Goal: Entertainment & Leisure: Consume media (video, audio)

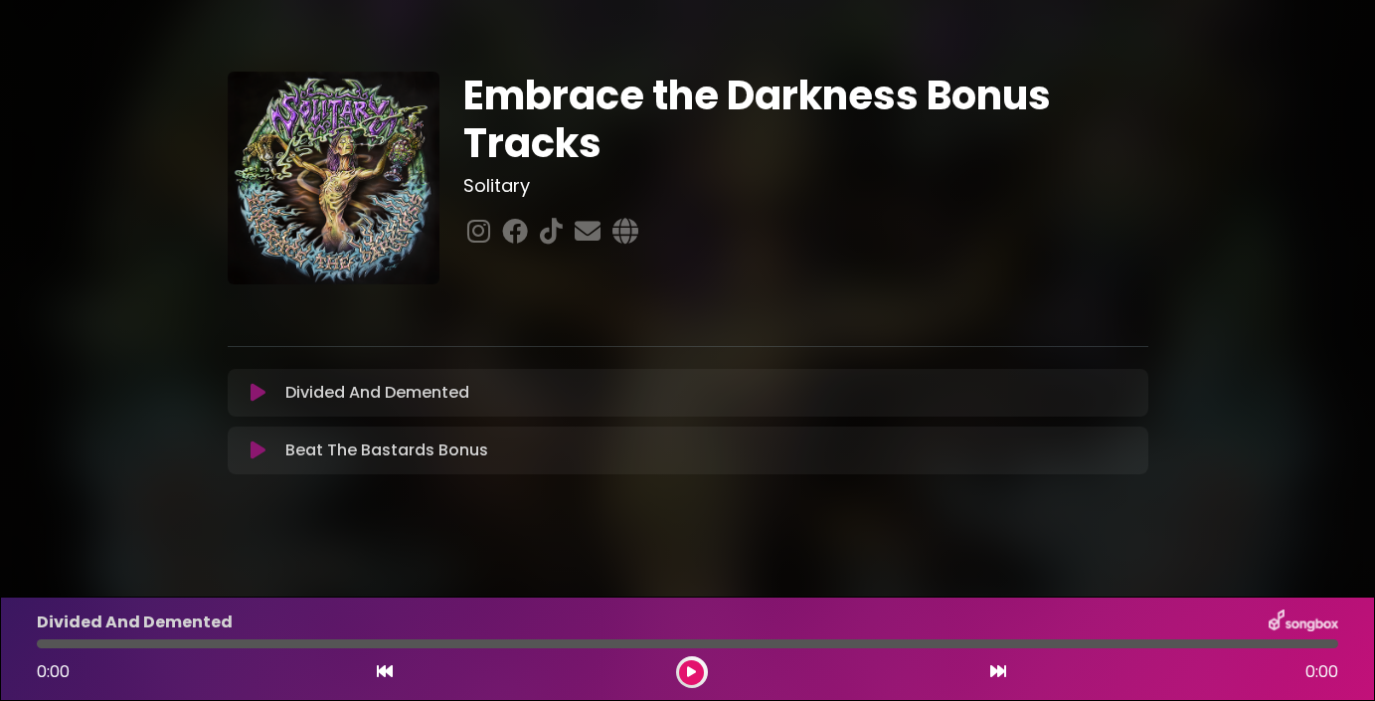
scroll to position [4, 0]
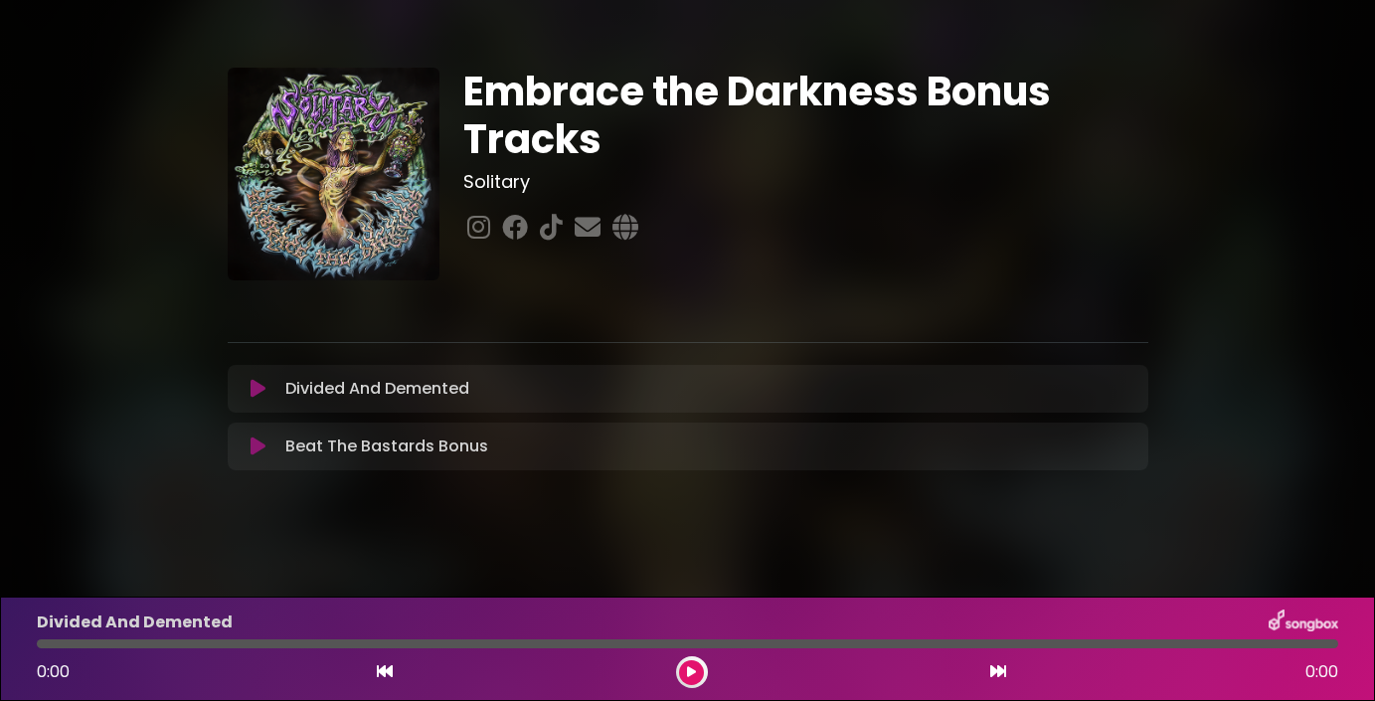
click at [260, 389] on icon at bounding box center [257, 389] width 15 height 20
click at [259, 390] on icon at bounding box center [257, 389] width 17 height 21
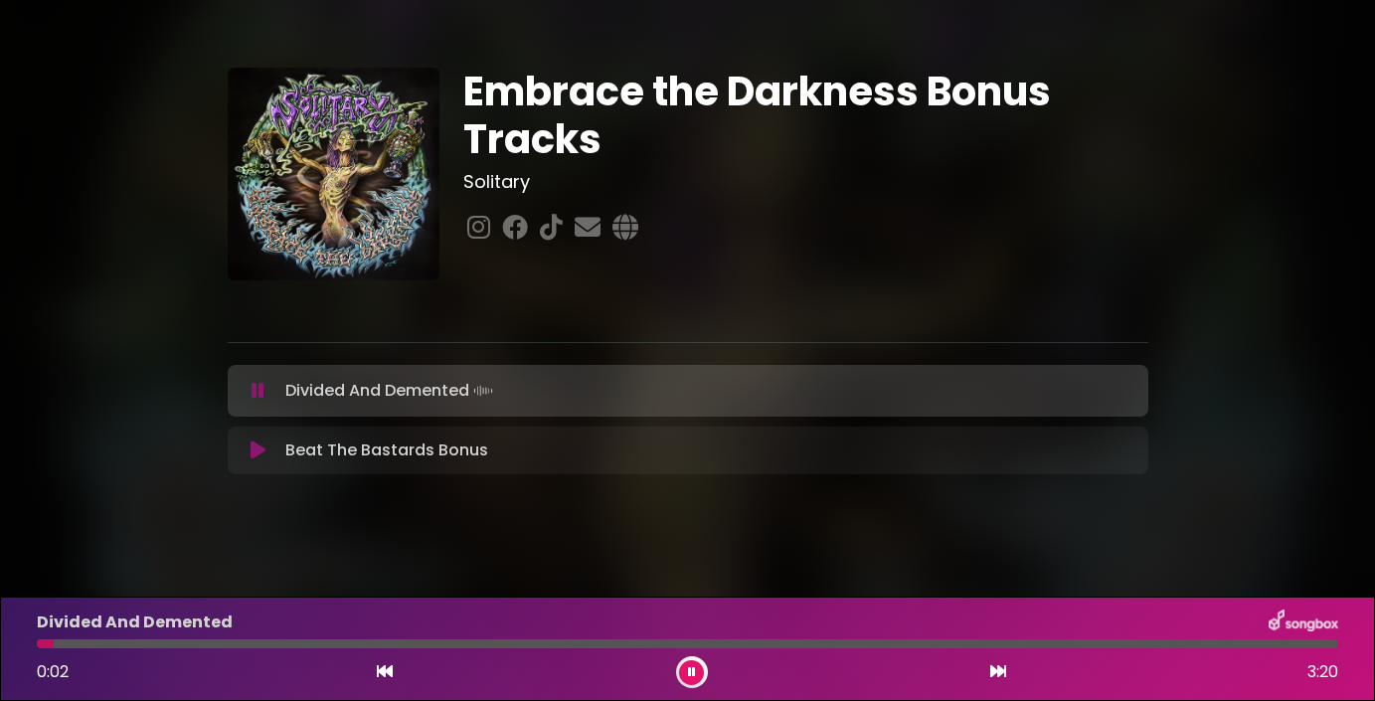
scroll to position [8, 0]
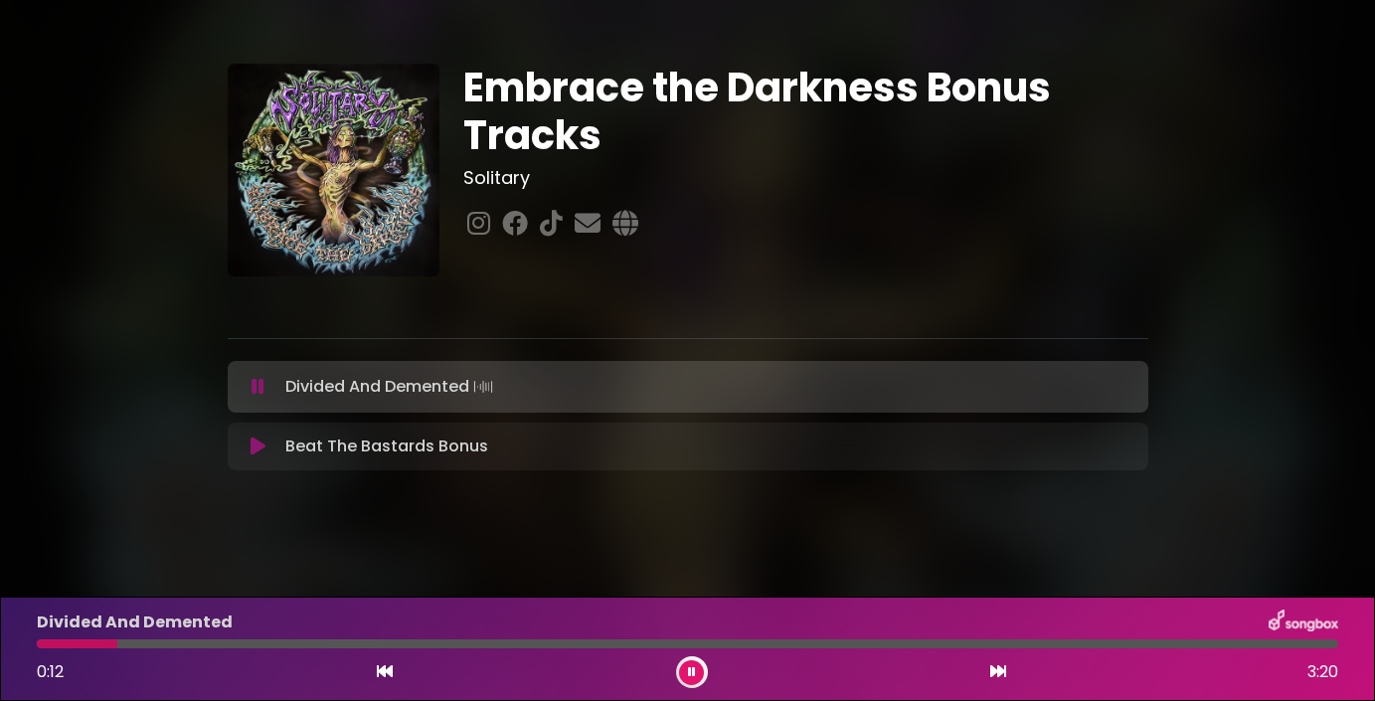
click at [252, 393] on icon at bounding box center [258, 387] width 18 height 23
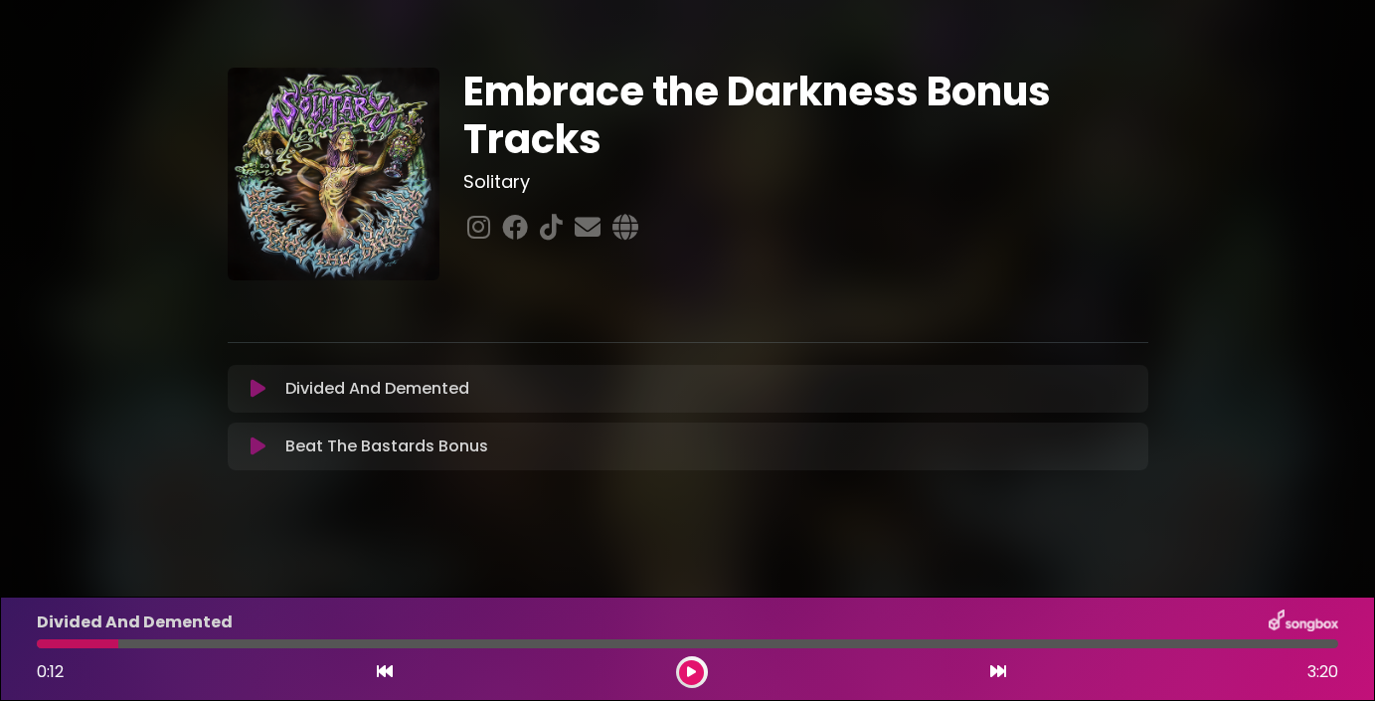
scroll to position [4, 0]
click at [579, 224] on icon at bounding box center [588, 227] width 34 height 26
click at [1305, 626] on img at bounding box center [1303, 622] width 70 height 26
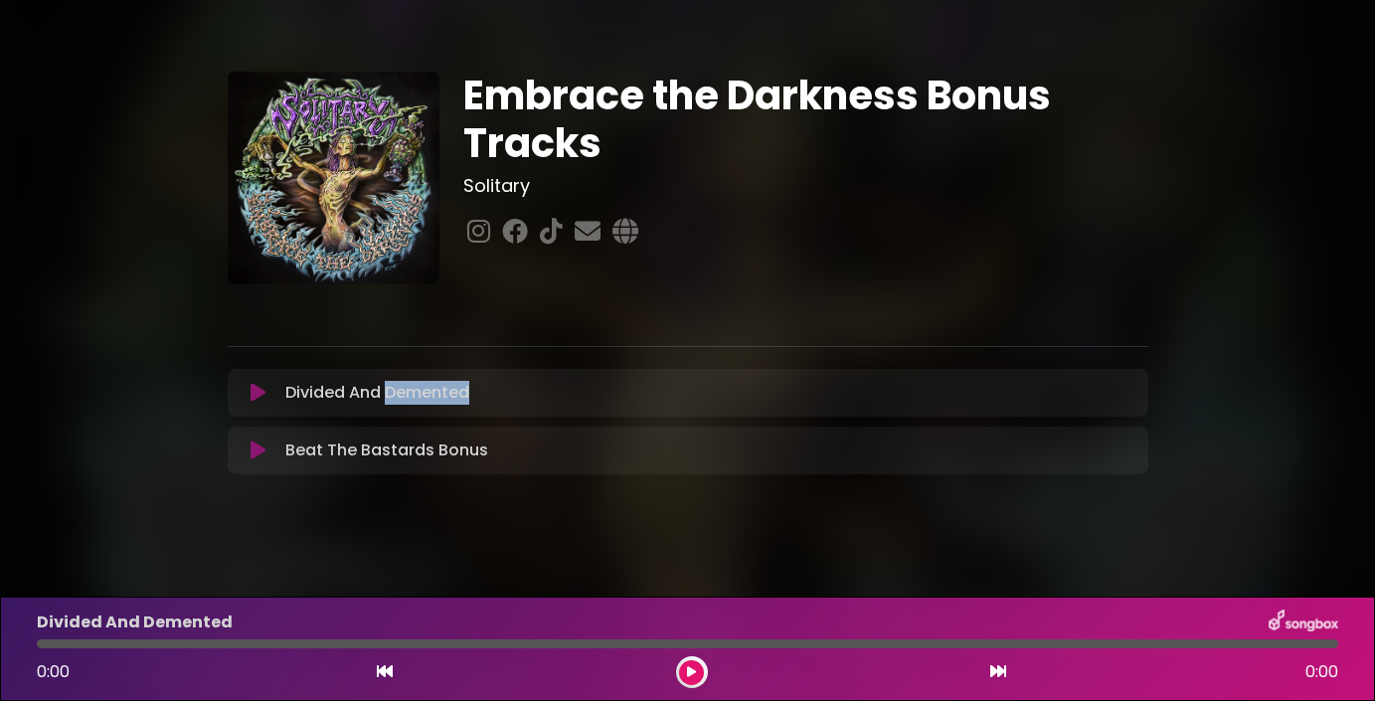
click at [260, 450] on icon at bounding box center [257, 450] width 15 height 20
click at [257, 449] on icon at bounding box center [257, 450] width 15 height 20
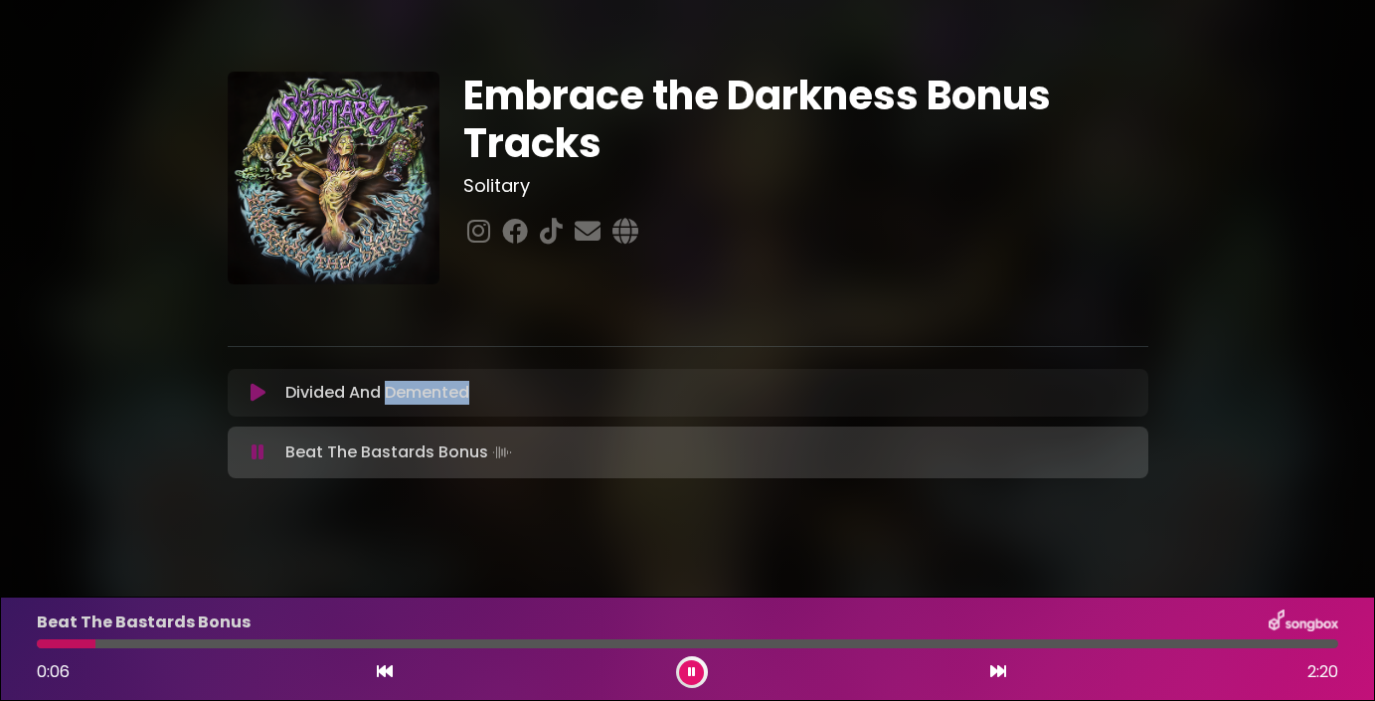
click at [260, 455] on icon at bounding box center [257, 452] width 13 height 20
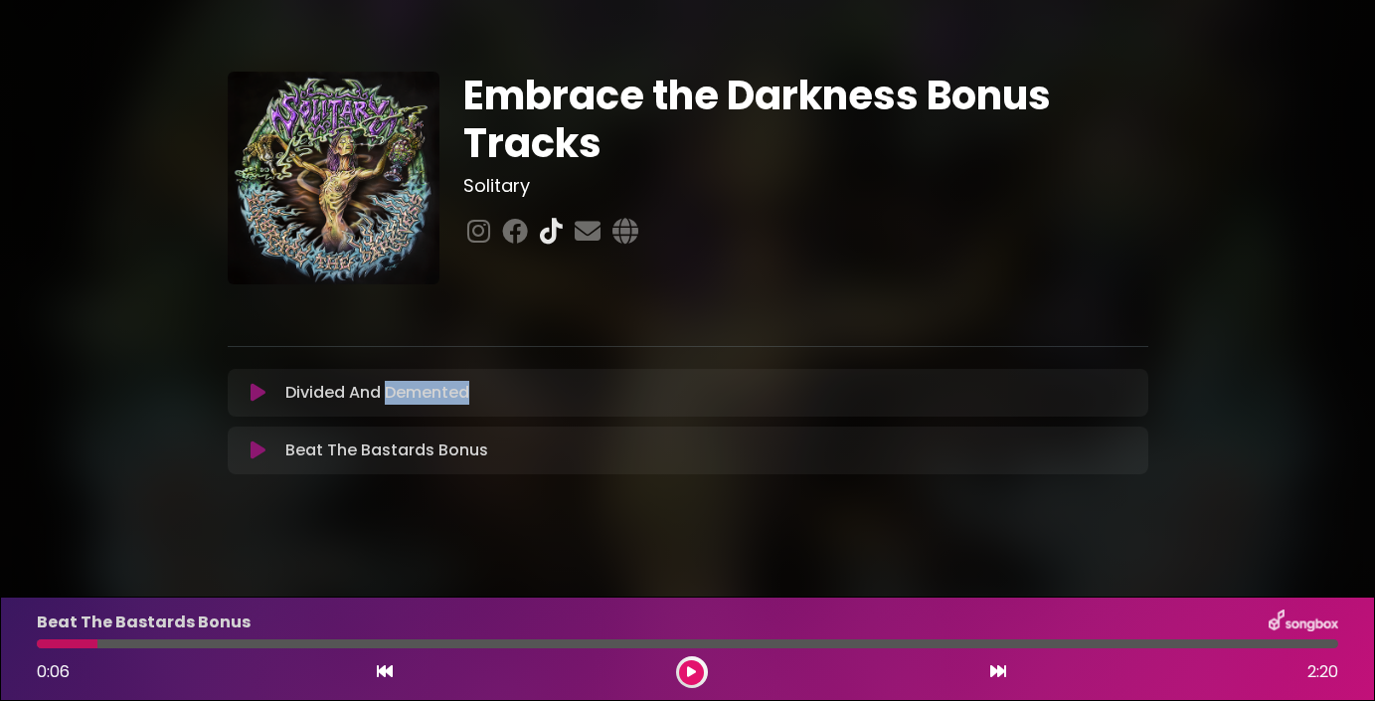
click at [543, 230] on icon at bounding box center [551, 231] width 31 height 26
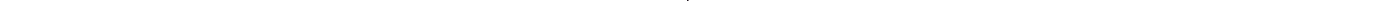
scroll to position [4, 0]
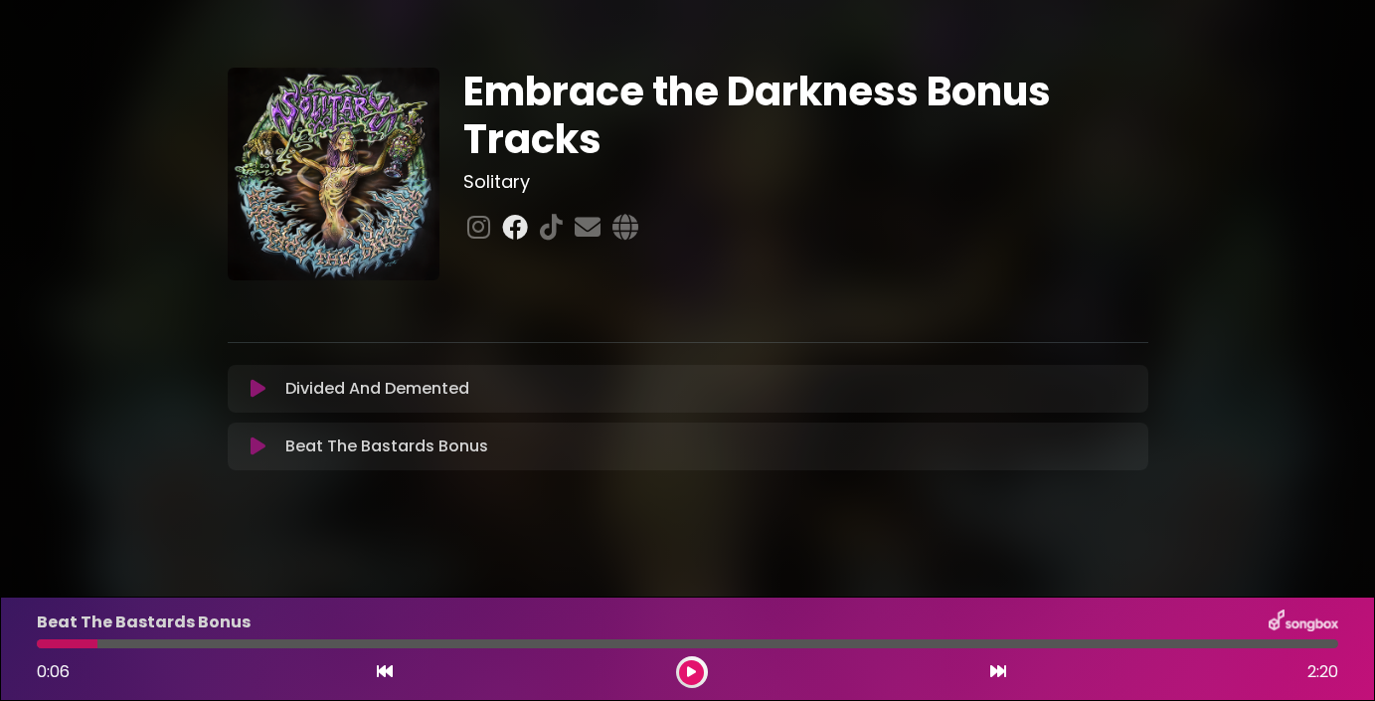
click at [513, 229] on icon at bounding box center [515, 227] width 34 height 26
click at [691, 673] on icon at bounding box center [691, 672] width 9 height 12
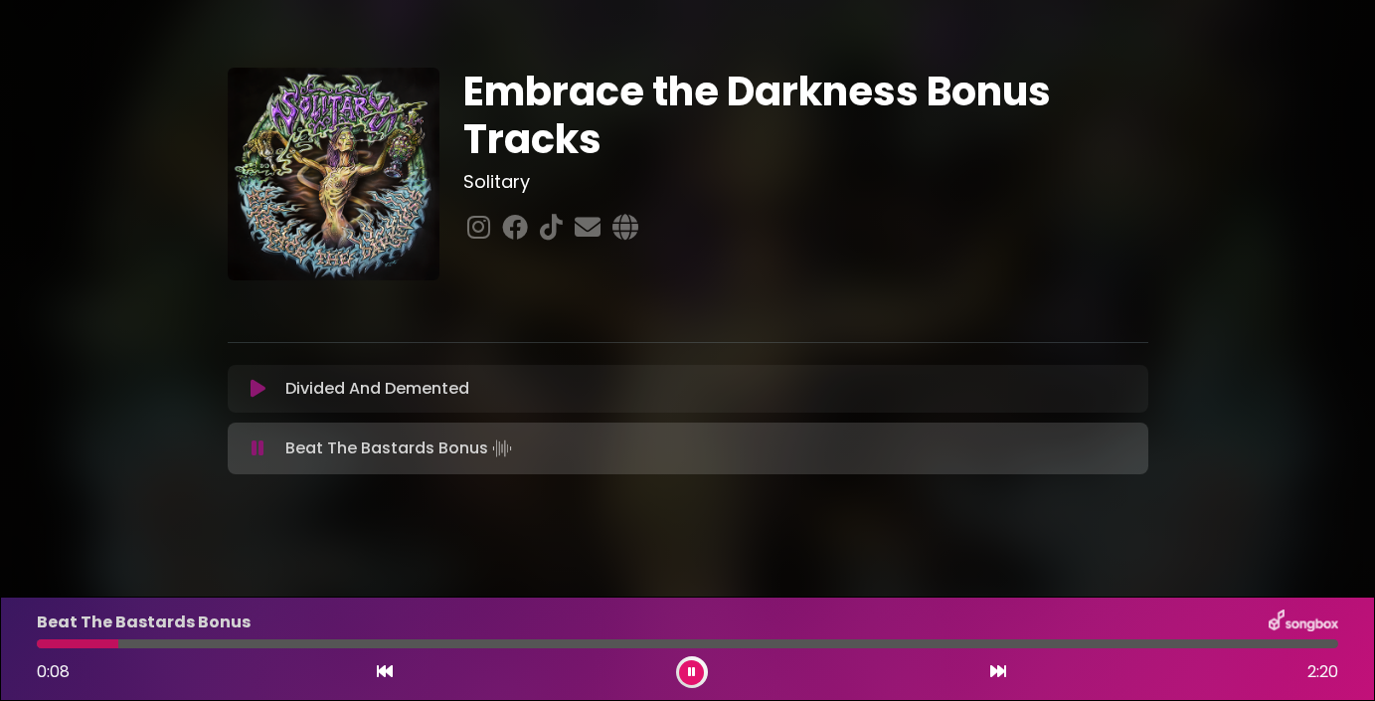
click at [87, 648] on div "Beat The Bastards Bonus 0:08 2:20" at bounding box center [687, 648] width 1325 height 79
click at [62, 636] on div "Beat The Bastards Bonus 0:09 2:20" at bounding box center [687, 648] width 1325 height 79
click at [63, 640] on div at bounding box center [82, 643] width 90 height 9
click at [45, 645] on div at bounding box center [52, 643] width 30 height 9
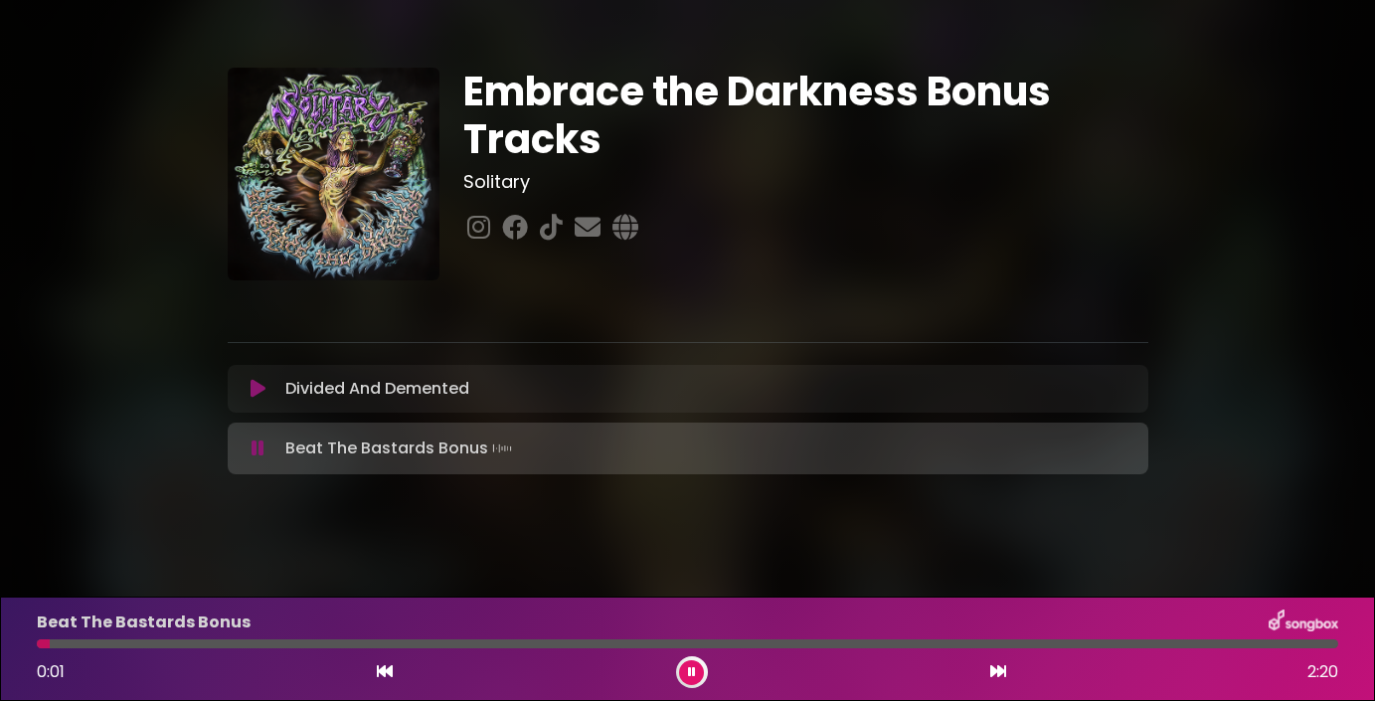
click at [35, 647] on div at bounding box center [687, 643] width 1325 height 9
click at [266, 445] on button at bounding box center [259, 448] width 38 height 20
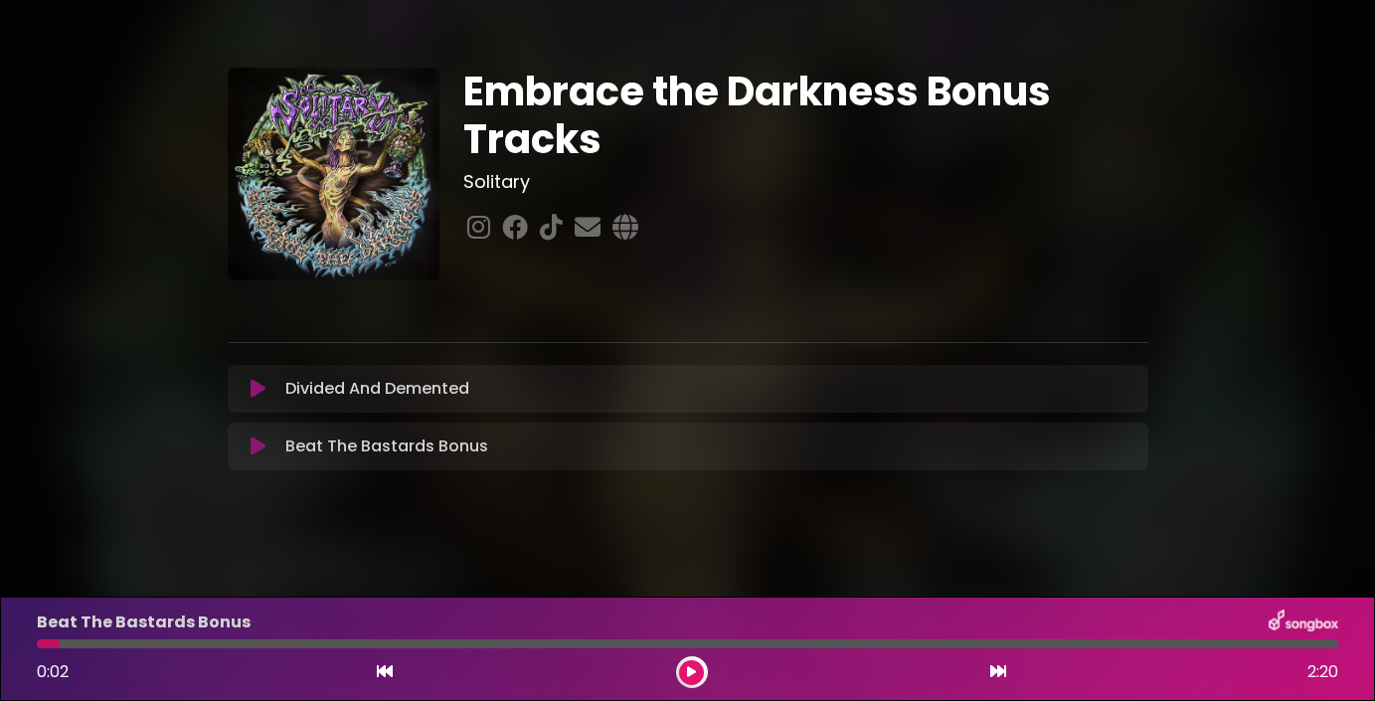
drag, startPoint x: 55, startPoint y: 647, endPoint x: 37, endPoint y: 647, distance: 17.9
click at [37, 647] on div at bounding box center [48, 643] width 23 height 9
click at [56, 620] on p "Beat The Bastards Bonus" at bounding box center [144, 622] width 214 height 24
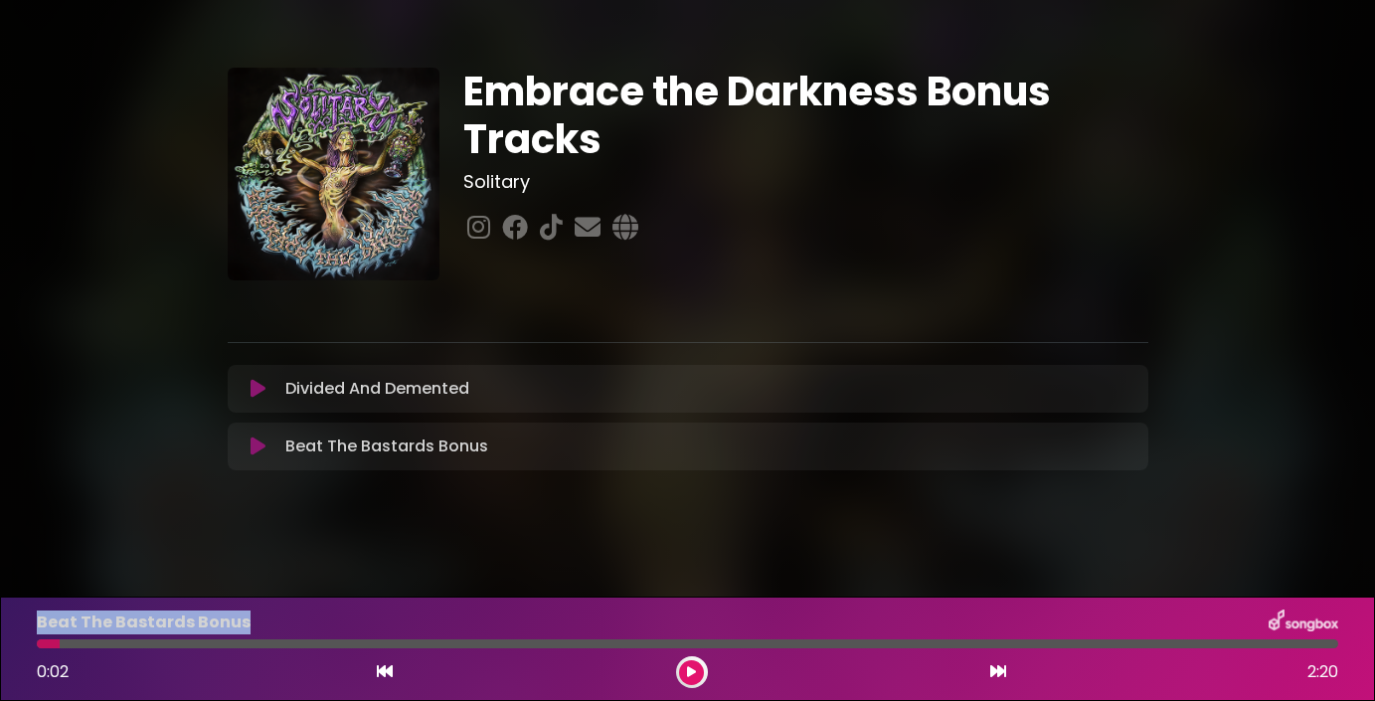
click at [1000, 671] on icon at bounding box center [998, 671] width 16 height 16
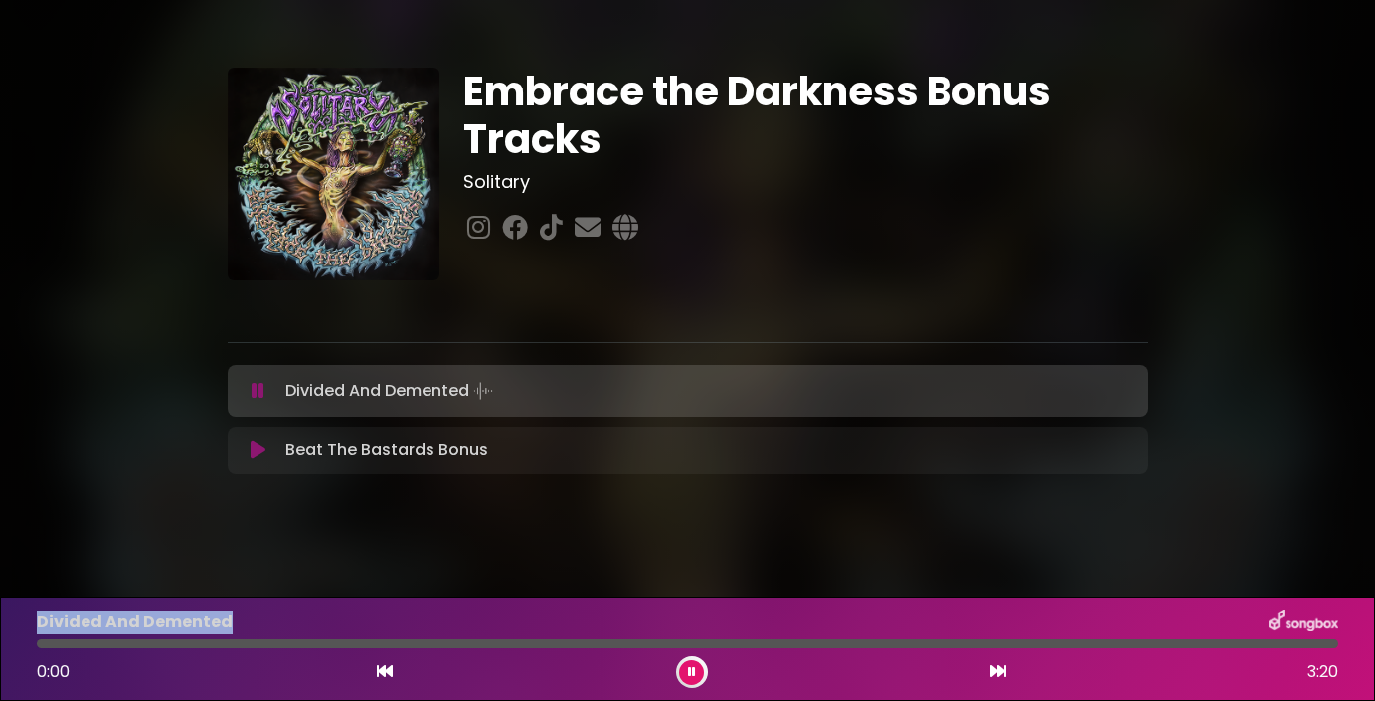
click at [1001, 671] on icon at bounding box center [998, 671] width 16 height 16
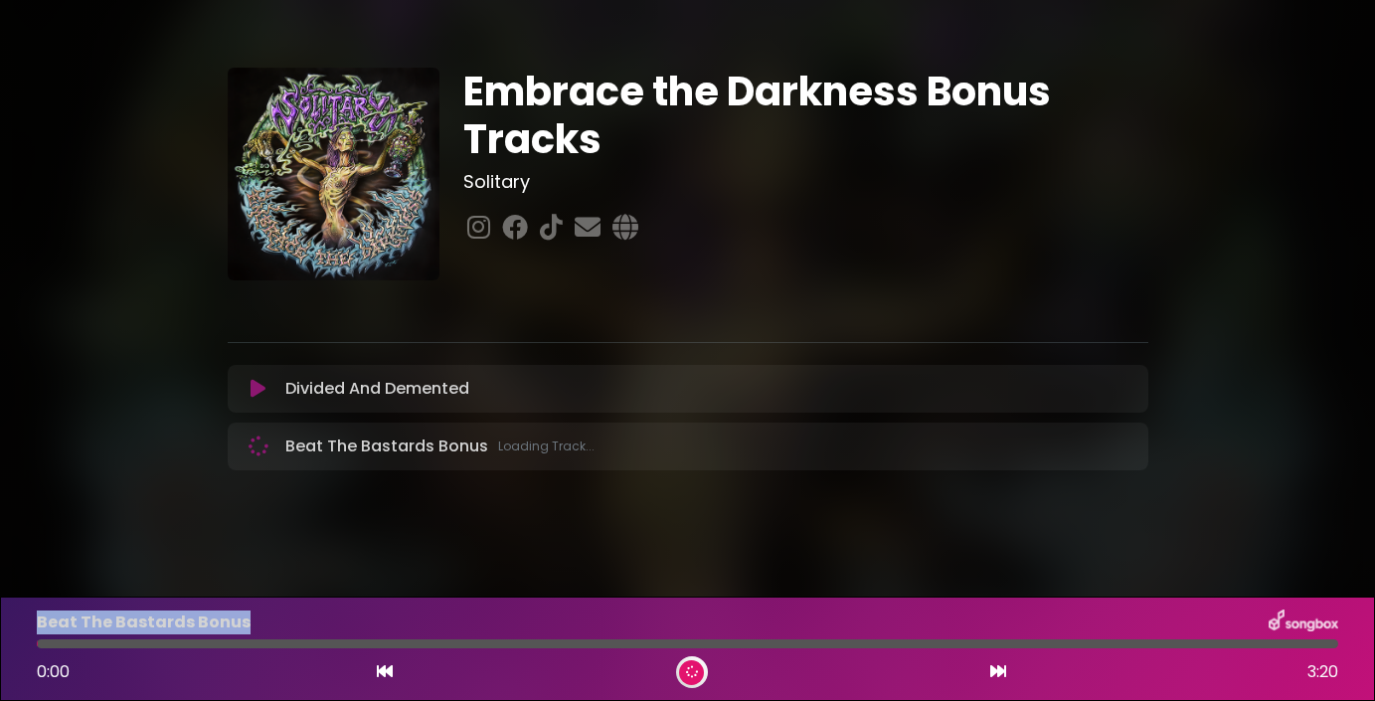
click at [1001, 671] on icon at bounding box center [998, 671] width 16 height 16
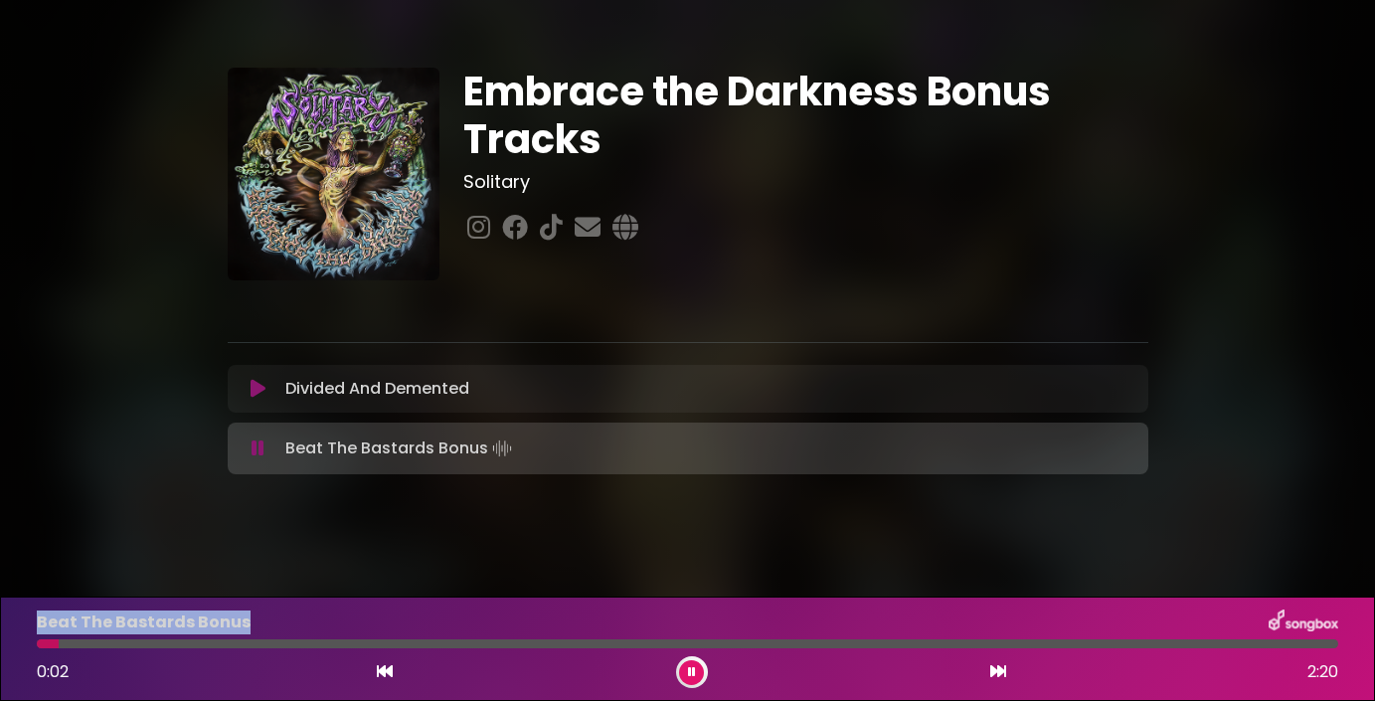
click at [1001, 671] on icon at bounding box center [998, 671] width 16 height 16
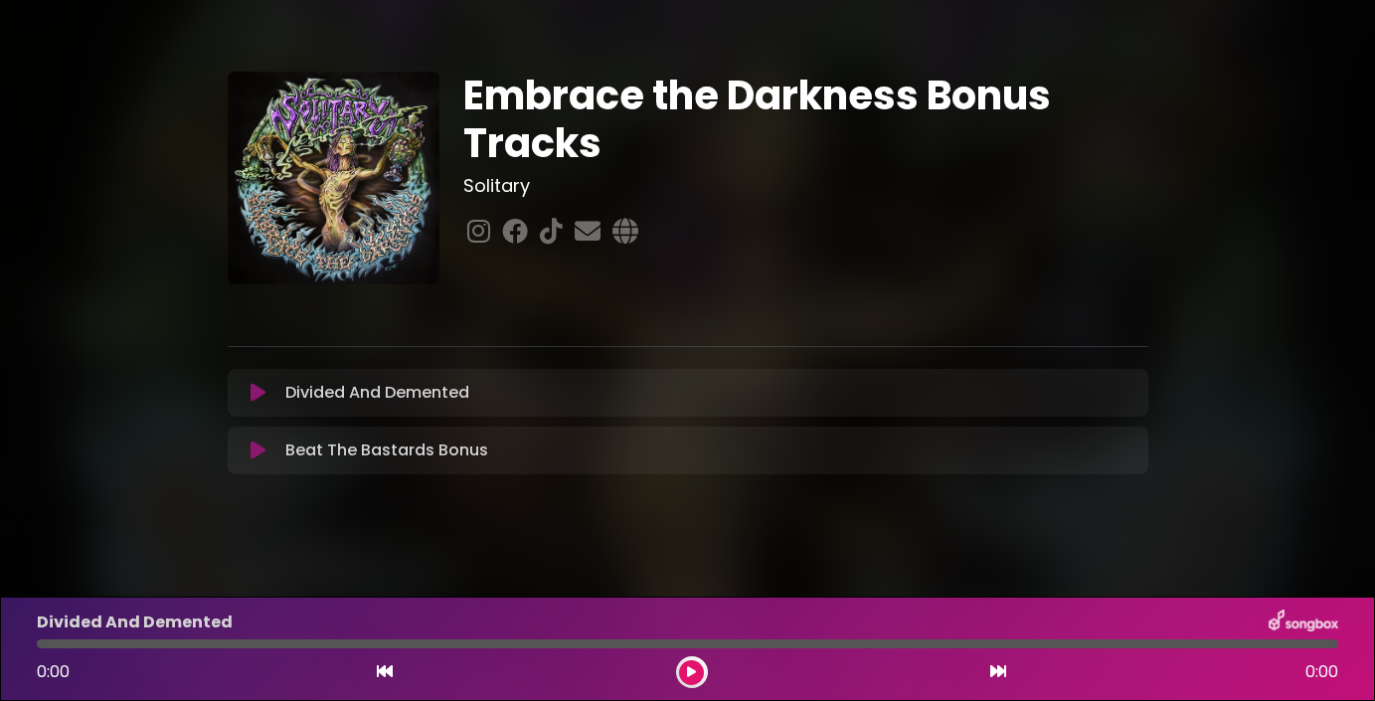
click at [262, 396] on icon at bounding box center [257, 393] width 15 height 20
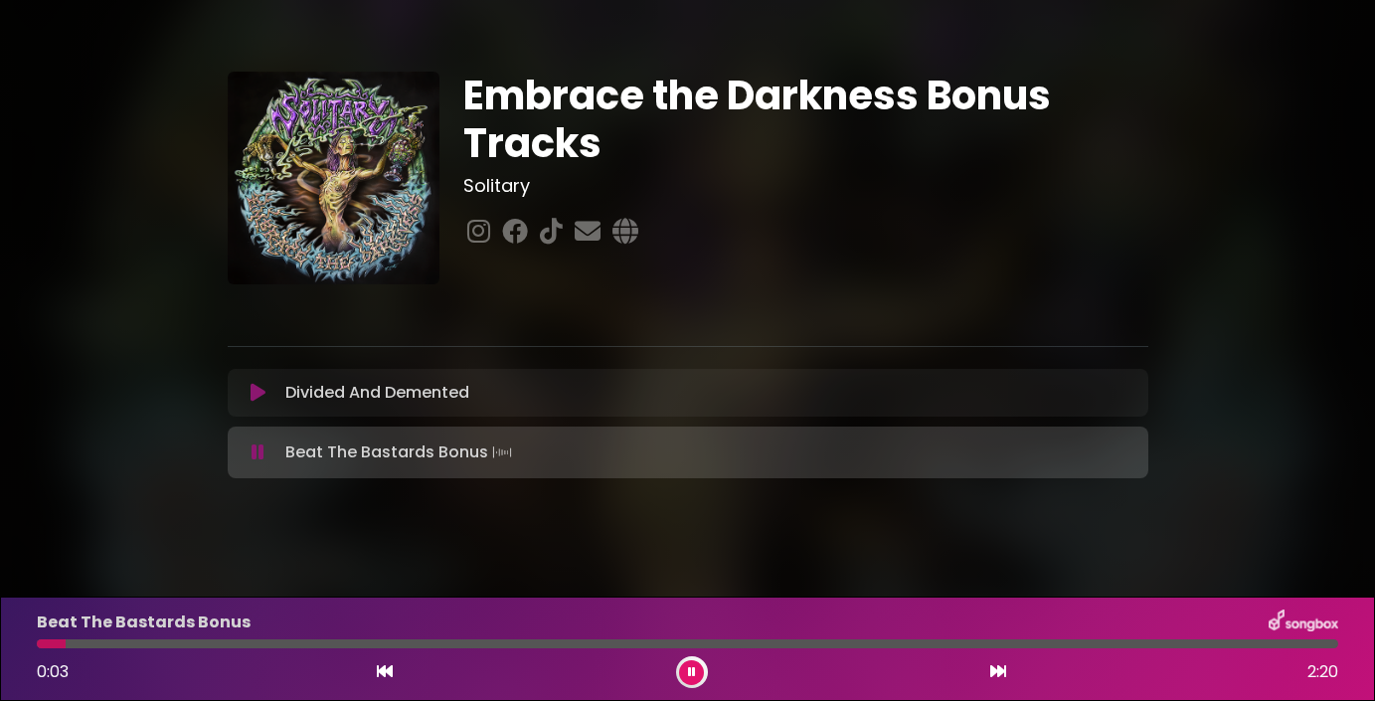
click at [251, 453] on icon at bounding box center [257, 452] width 13 height 20
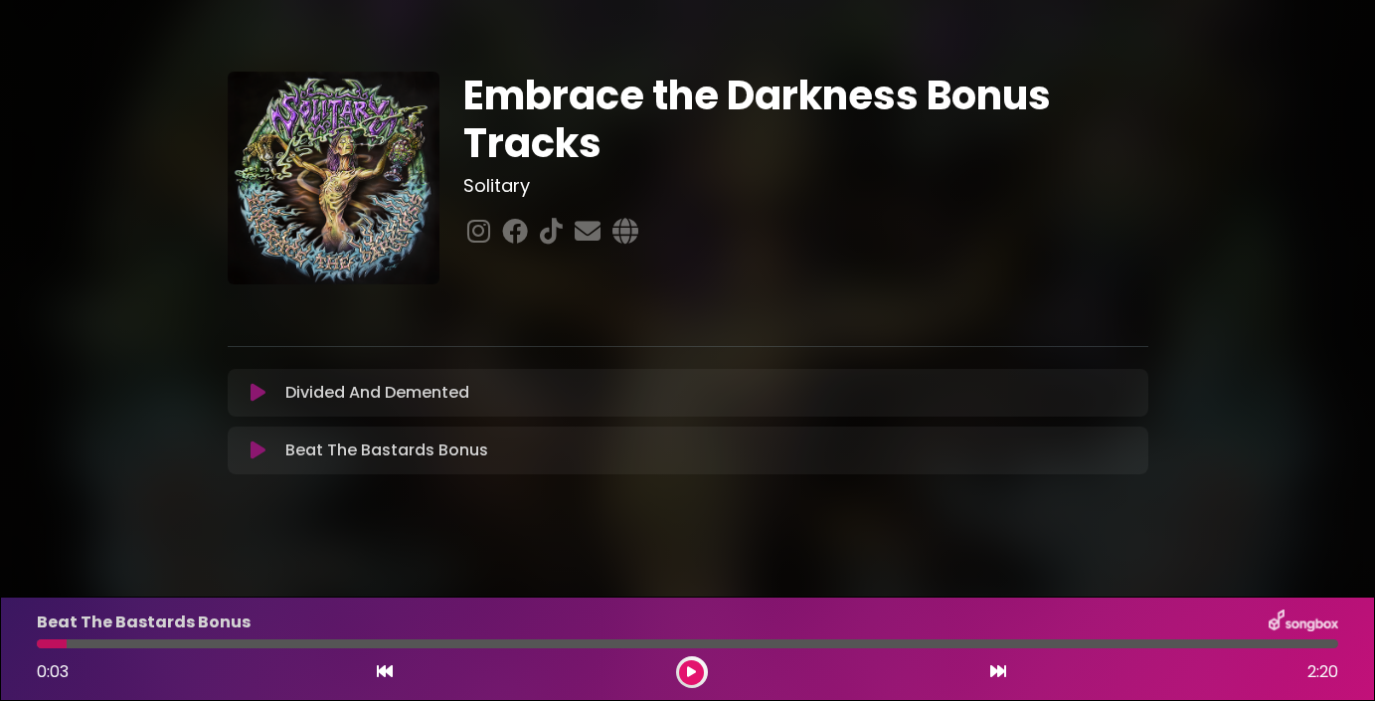
click at [457, 546] on div "Embrace the Darkness Bonus Tracks Solitary ×" at bounding box center [687, 278] width 1375 height 556
click at [256, 391] on icon at bounding box center [257, 393] width 15 height 20
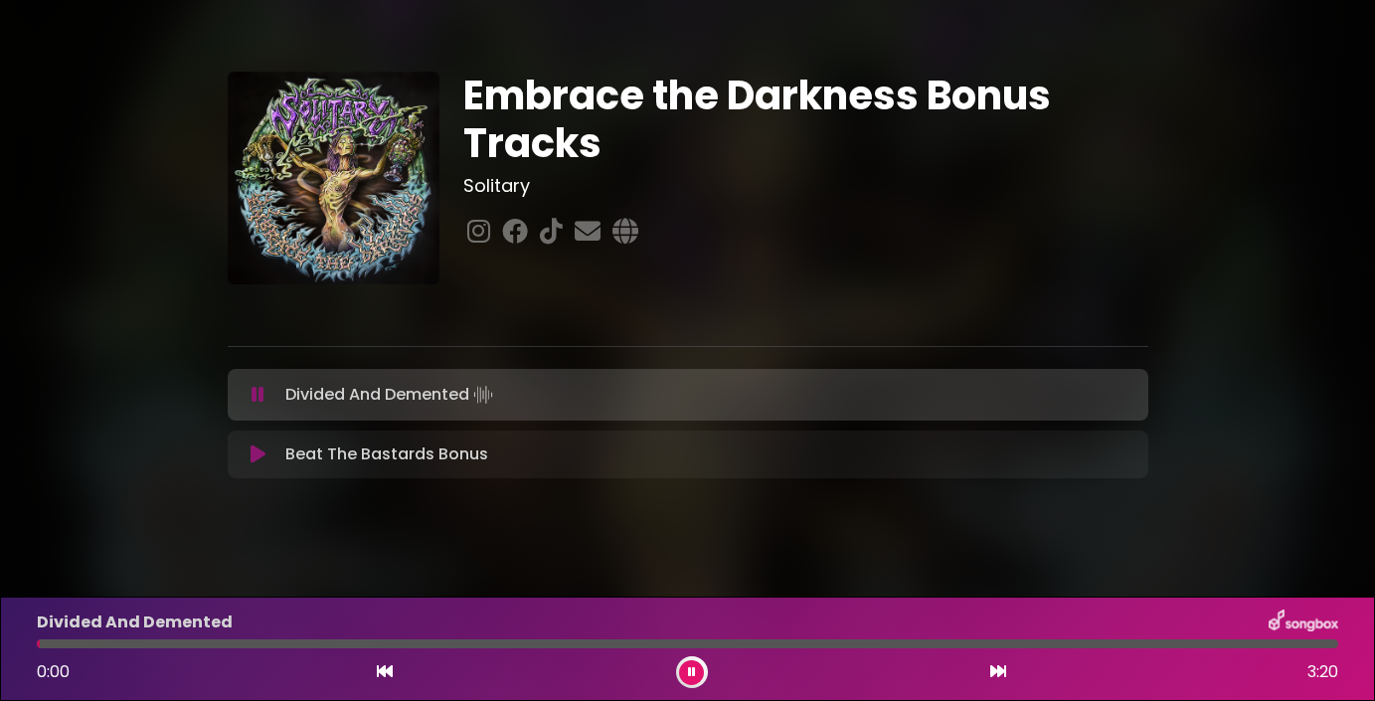
click at [257, 451] on icon at bounding box center [257, 454] width 15 height 20
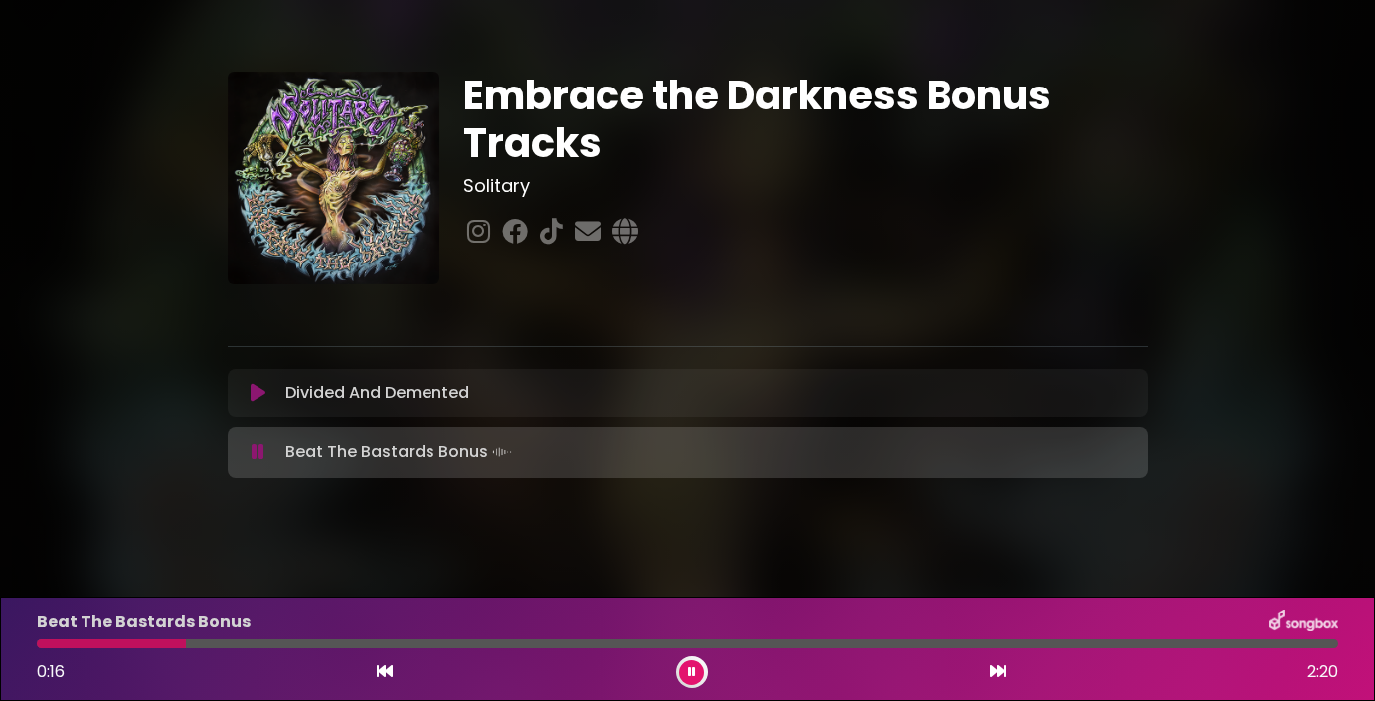
scroll to position [8, 0]
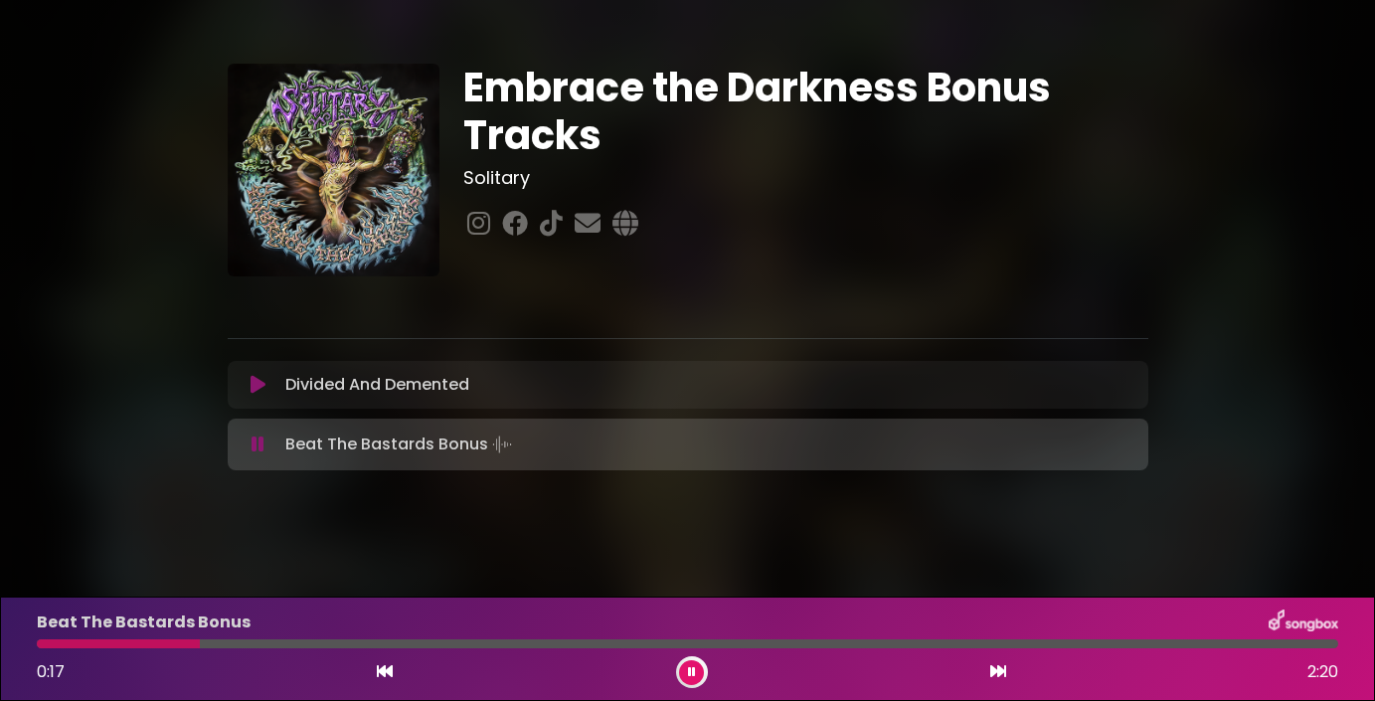
click at [683, 676] on button at bounding box center [691, 672] width 25 height 25
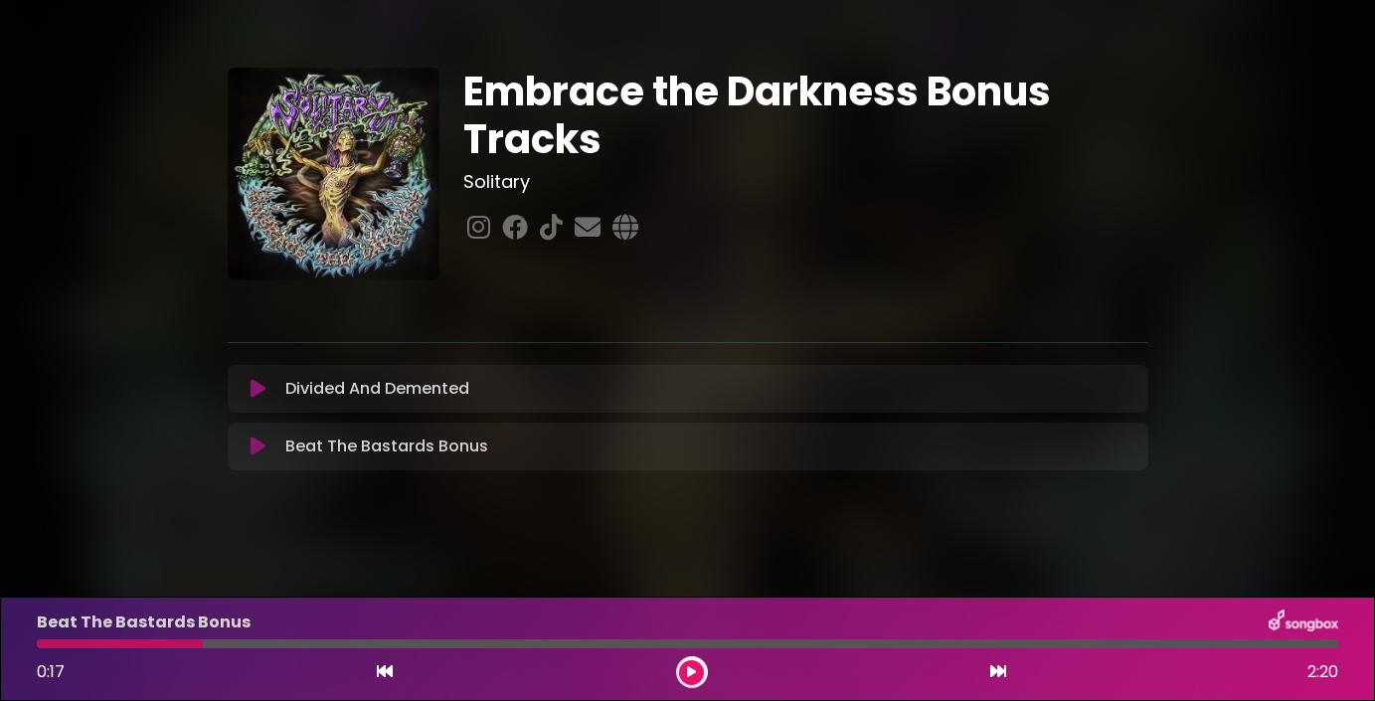
scroll to position [4, 0]
click at [683, 676] on button at bounding box center [691, 672] width 25 height 25
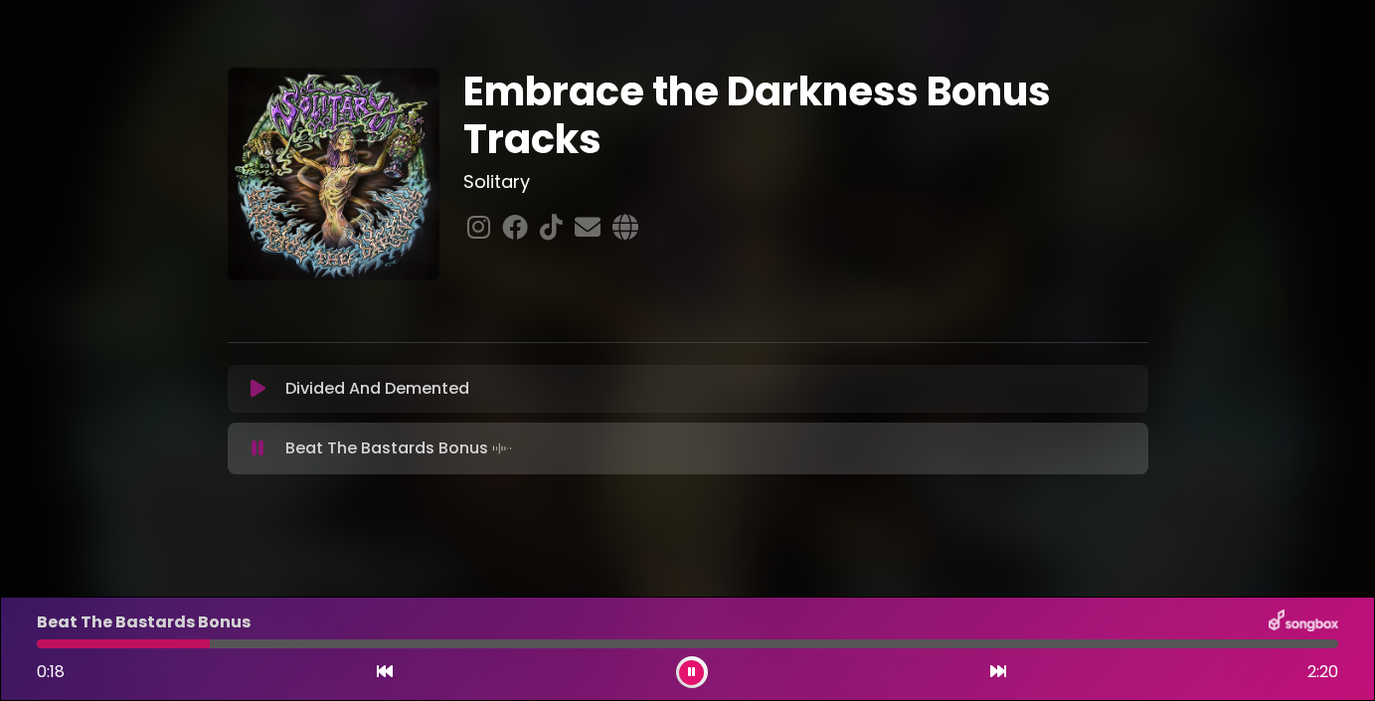
click at [997, 673] on icon at bounding box center [998, 671] width 16 height 16
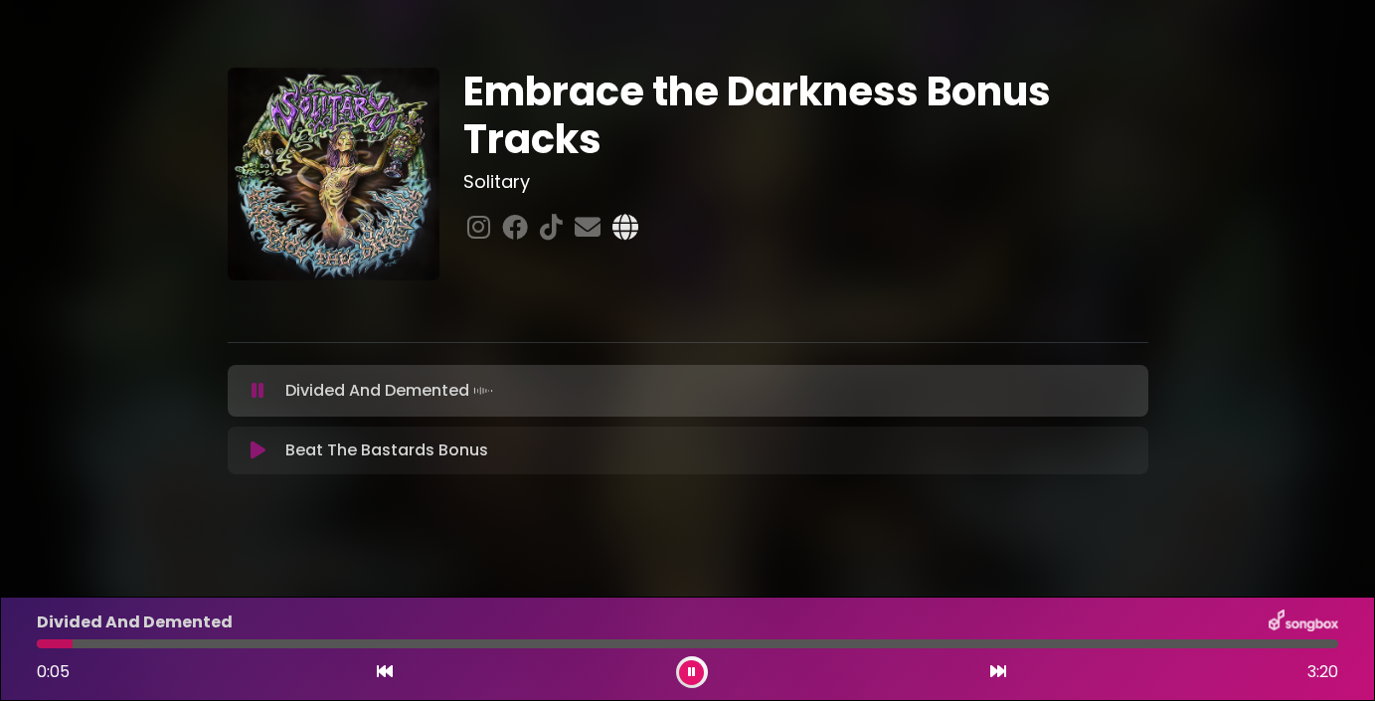
click at [634, 232] on icon at bounding box center [625, 227] width 34 height 26
click at [694, 671] on icon at bounding box center [692, 672] width 8 height 12
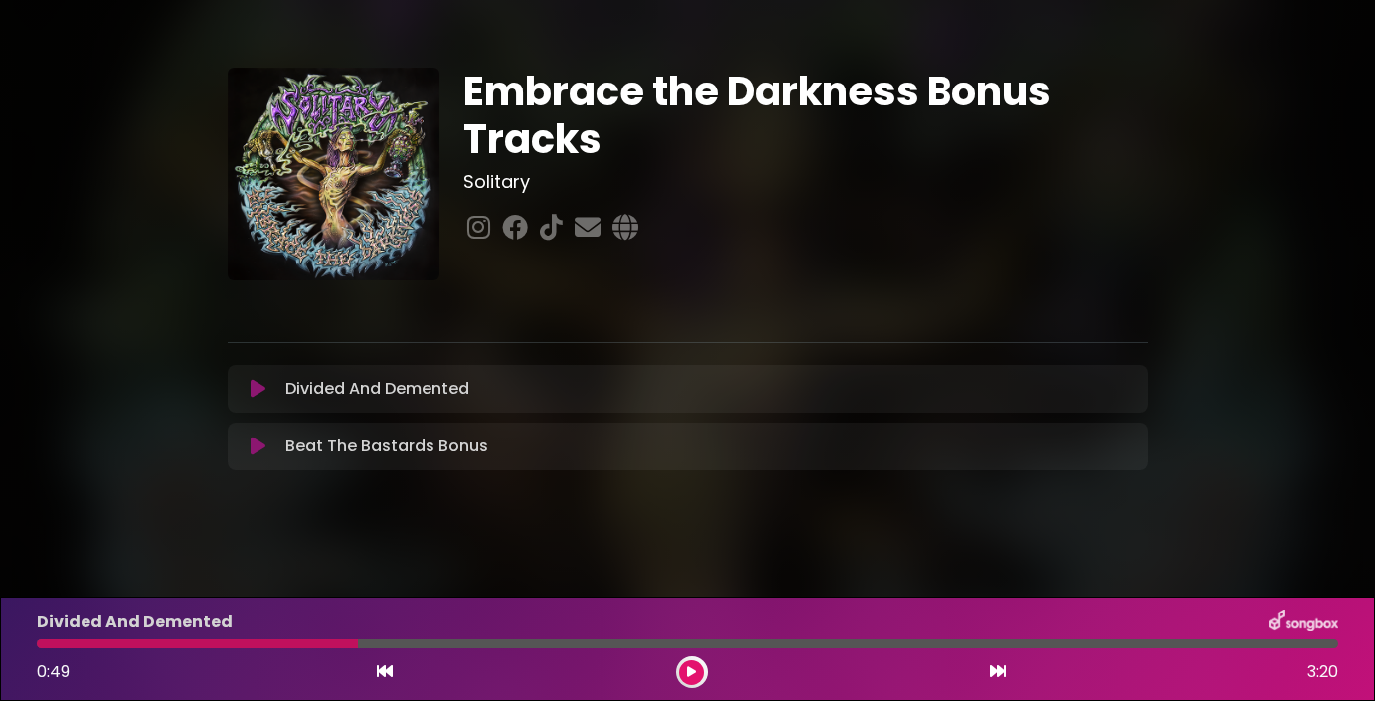
click at [256, 388] on icon at bounding box center [257, 389] width 15 height 20
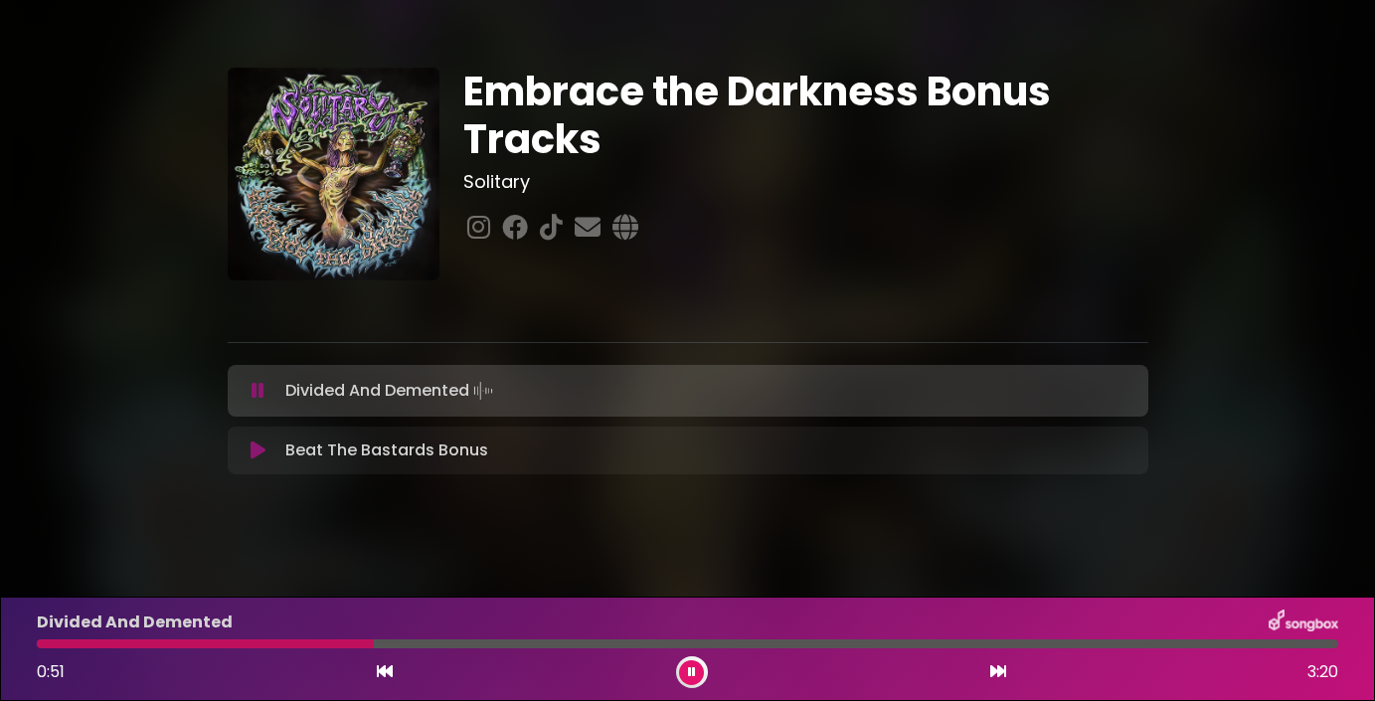
click at [259, 395] on icon at bounding box center [257, 391] width 13 height 20
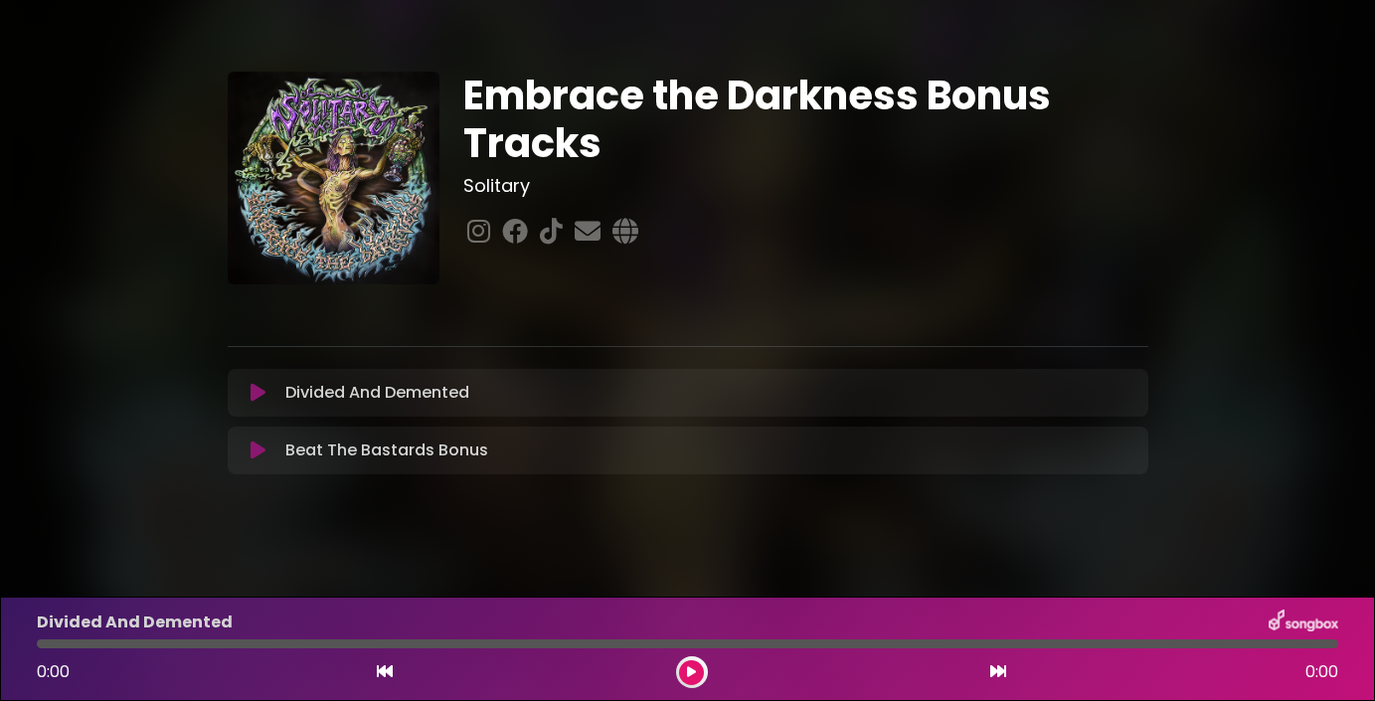
click at [777, 101] on h1 "Embrace the Darkness Bonus Tracks" at bounding box center [805, 119] width 685 height 95
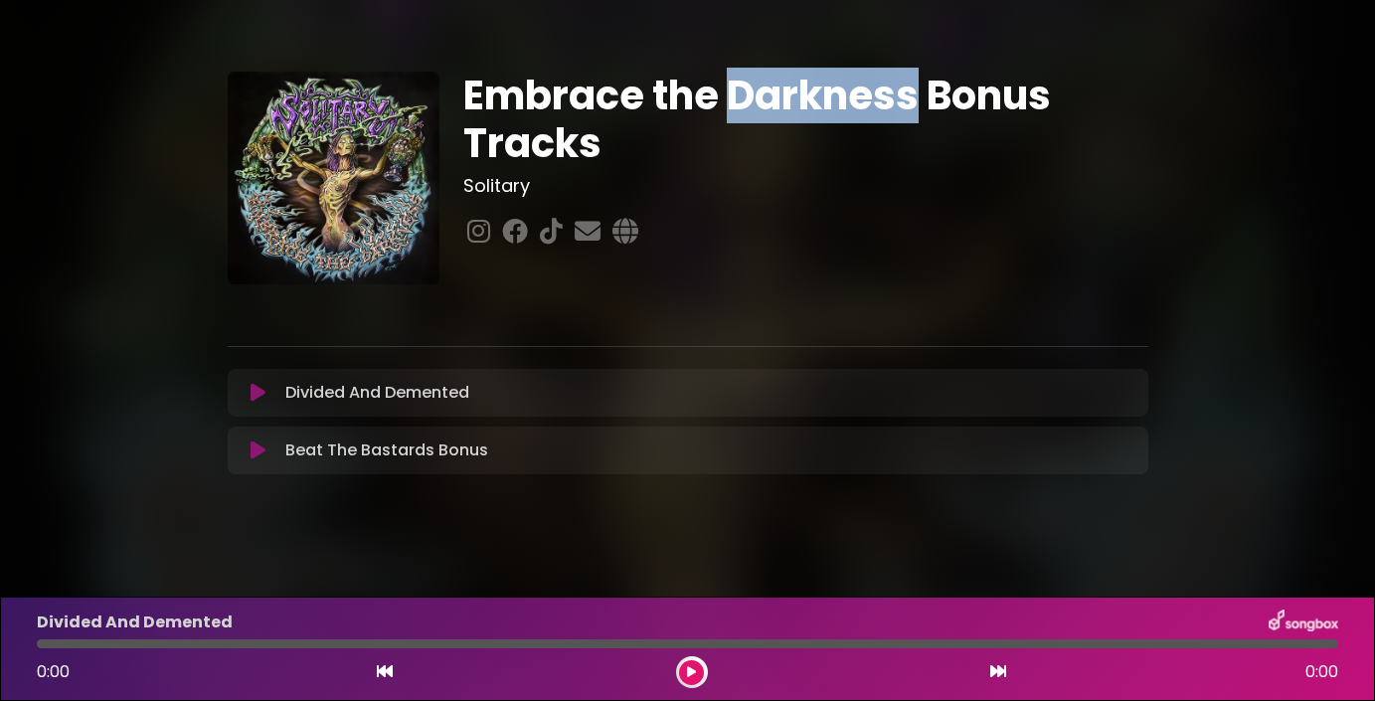
click at [777, 101] on h1 "Embrace the Darkness Bonus Tracks" at bounding box center [805, 119] width 685 height 95
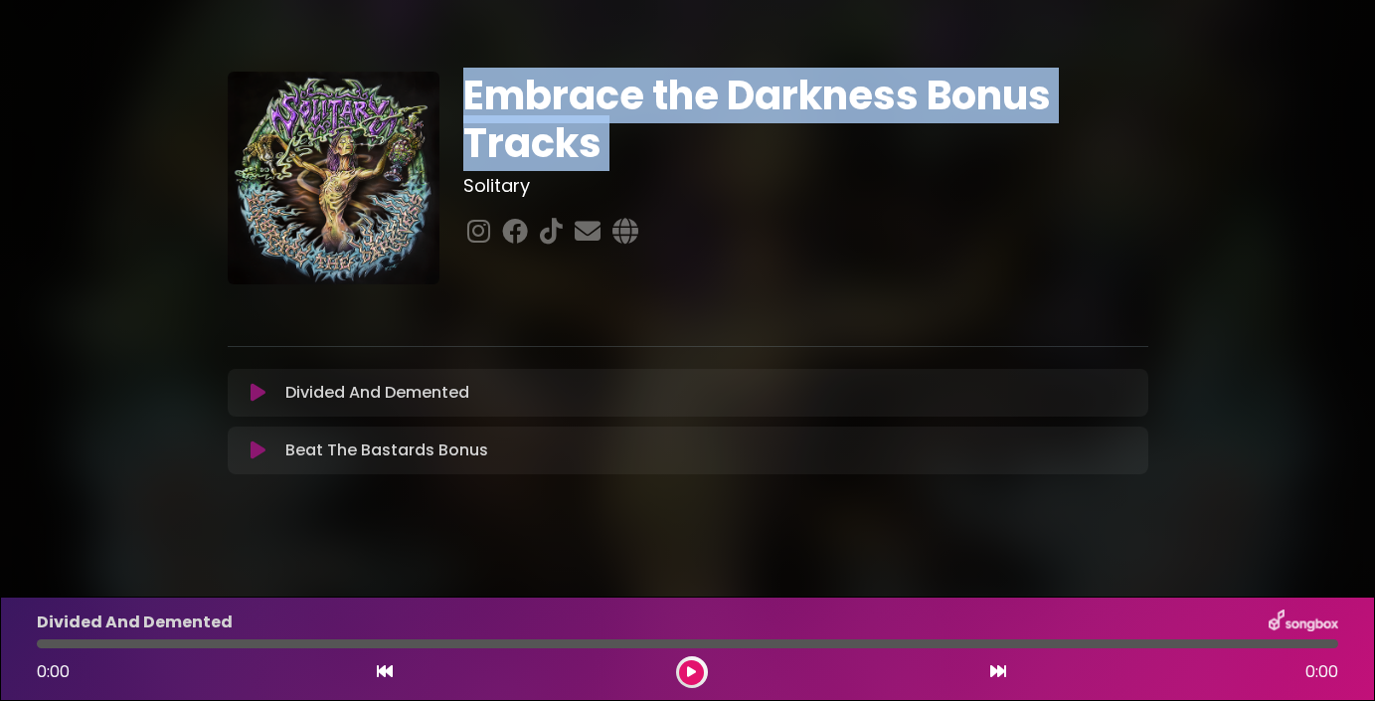
click at [777, 101] on h1 "Embrace the Darkness Bonus Tracks" at bounding box center [805, 119] width 685 height 95
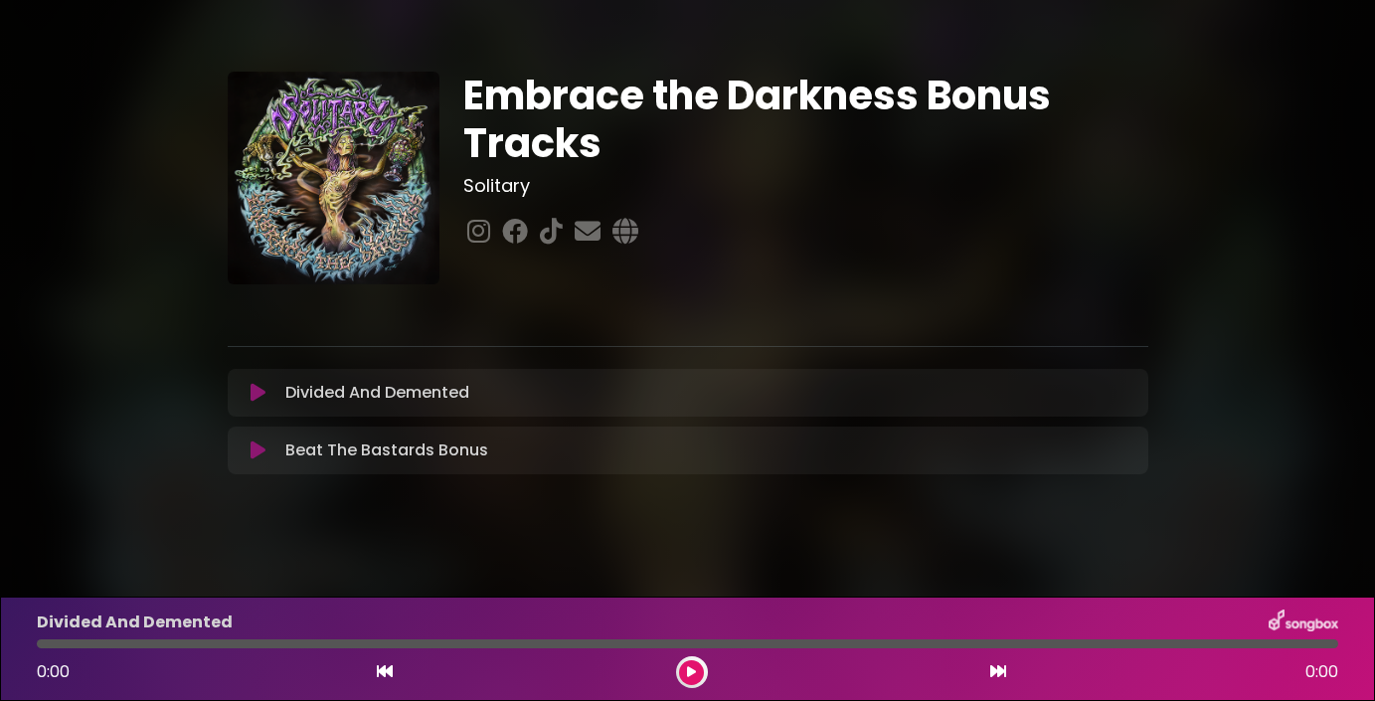
click at [256, 453] on icon at bounding box center [257, 450] width 15 height 20
click at [261, 398] on icon at bounding box center [257, 393] width 15 height 20
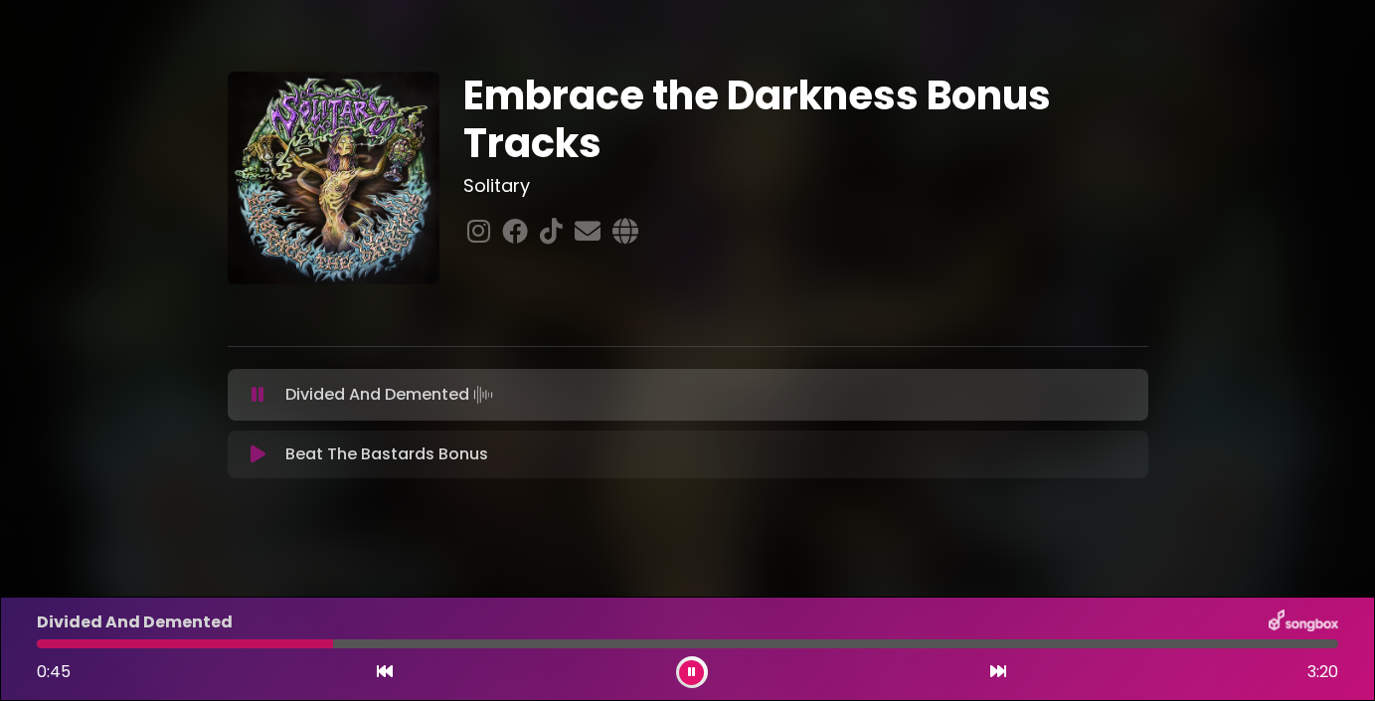
click at [256, 402] on icon at bounding box center [257, 395] width 13 height 20
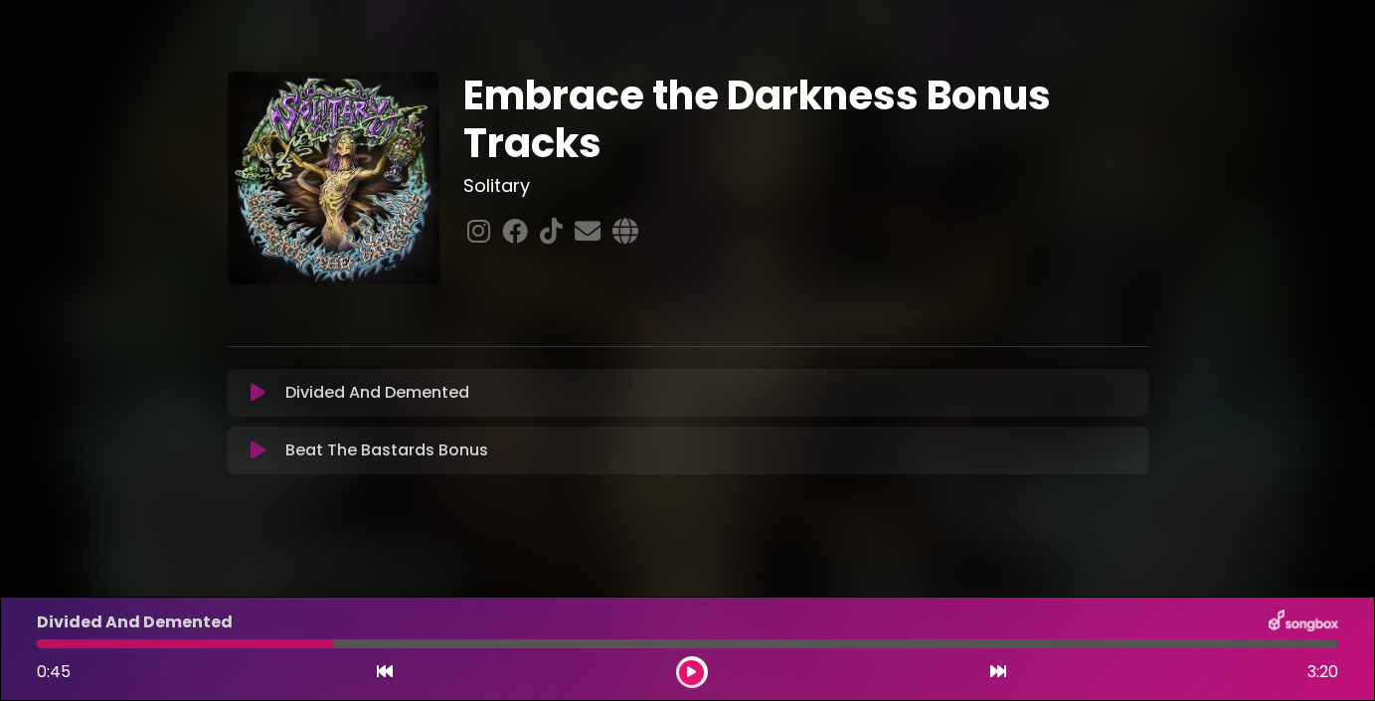
drag, startPoint x: 331, startPoint y: 644, endPoint x: 47, endPoint y: 655, distance: 284.5
click at [47, 655] on div "Divided And Demented 0:45 3:20" at bounding box center [687, 648] width 1325 height 79
click at [44, 647] on div at bounding box center [185, 643] width 296 height 9
click at [39, 647] on div at bounding box center [185, 643] width 296 height 9
click at [251, 394] on icon at bounding box center [257, 393] width 15 height 20
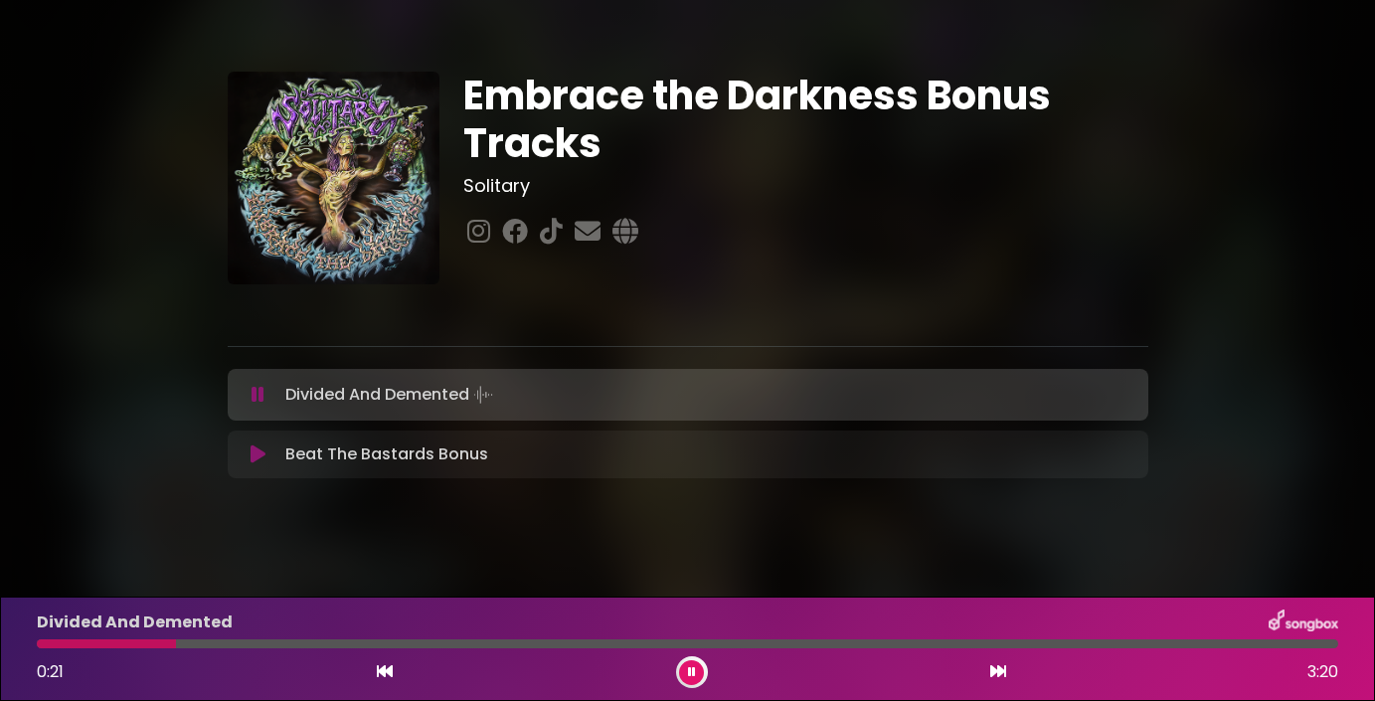
click at [250, 390] on button at bounding box center [259, 395] width 38 height 20
